Goal: Find specific page/section: Find specific page/section

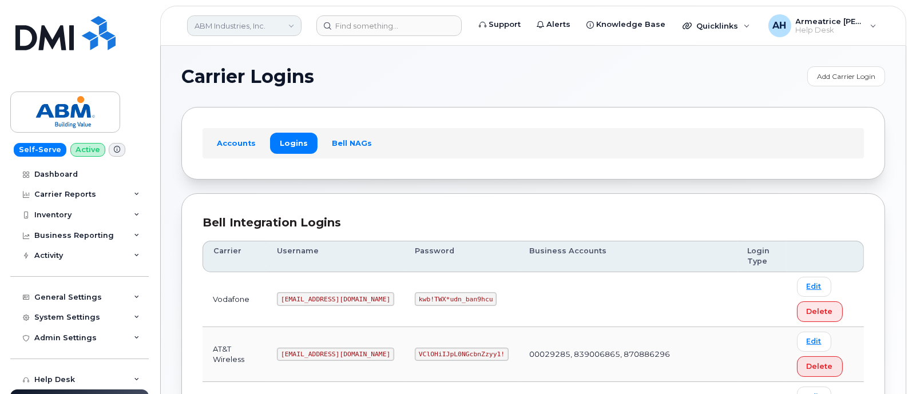
click at [278, 24] on link "ABM Industries, Inc." at bounding box center [244, 25] width 114 height 21
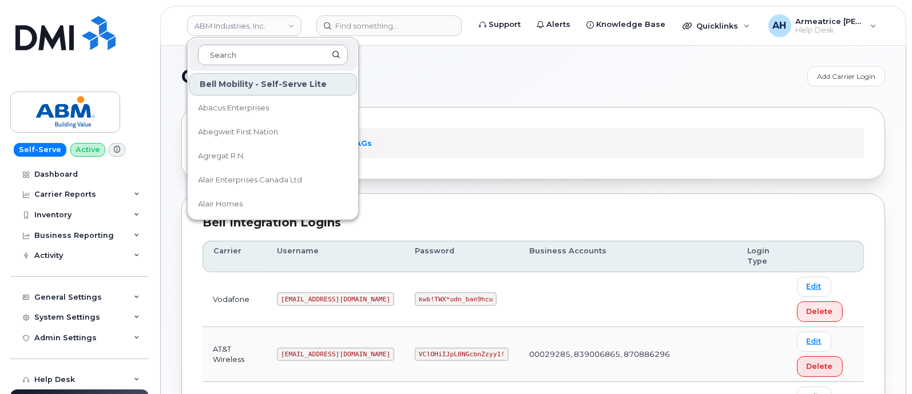
click at [273, 57] on input at bounding box center [273, 55] width 150 height 21
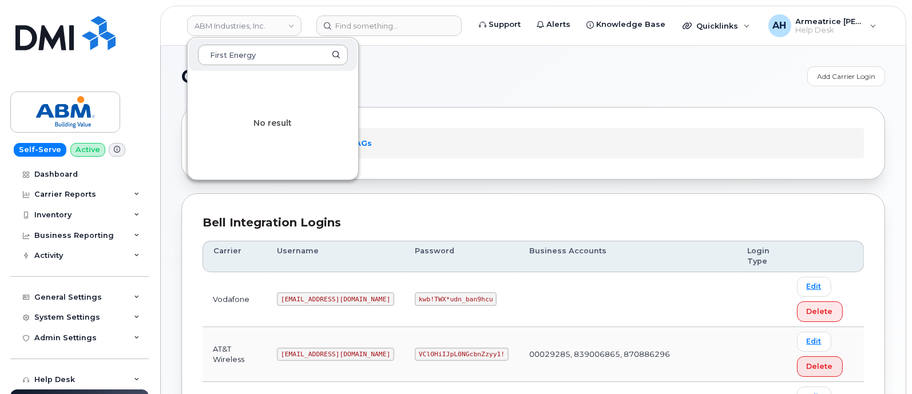
type input "First Energy"
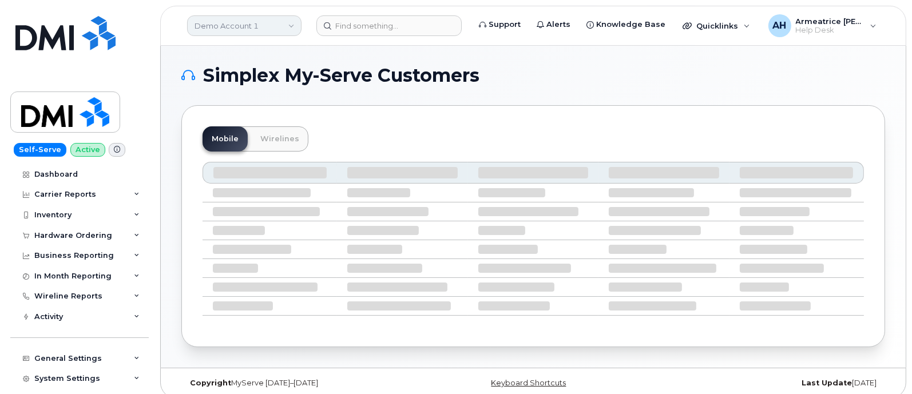
click at [267, 23] on link "Demo Account 1" at bounding box center [244, 25] width 114 height 21
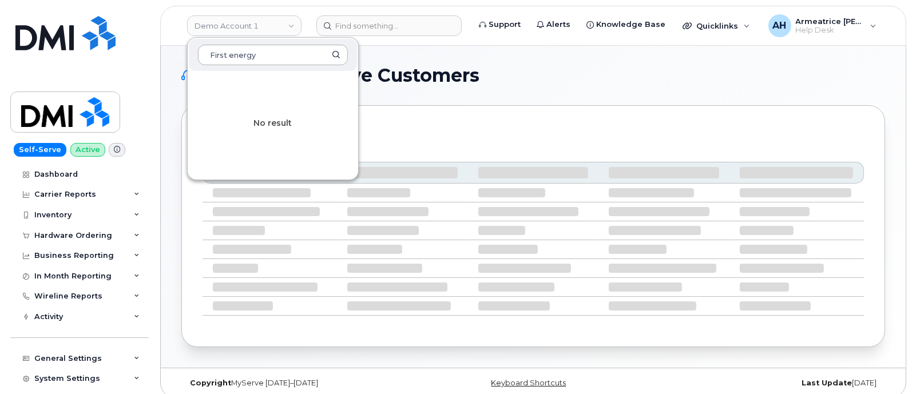
type input "First energy"
drag, startPoint x: 275, startPoint y: 61, endPoint x: 202, endPoint y: 59, distance: 72.1
click at [202, 59] on input "First energy" at bounding box center [273, 55] width 150 height 21
type input "First energy"
click at [299, 59] on input "First energy" at bounding box center [273, 55] width 150 height 21
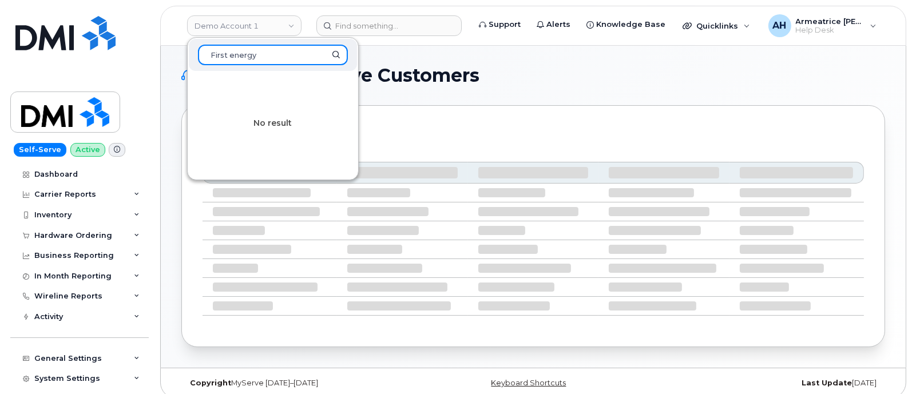
click at [336, 55] on input "First energy" at bounding box center [273, 55] width 150 height 21
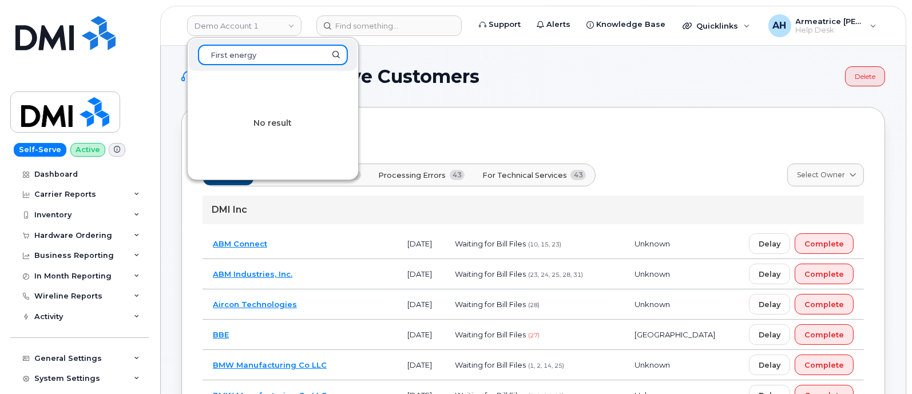
click at [335, 54] on input "First energy" at bounding box center [273, 55] width 150 height 21
